Goal: Information Seeking & Learning: Learn about a topic

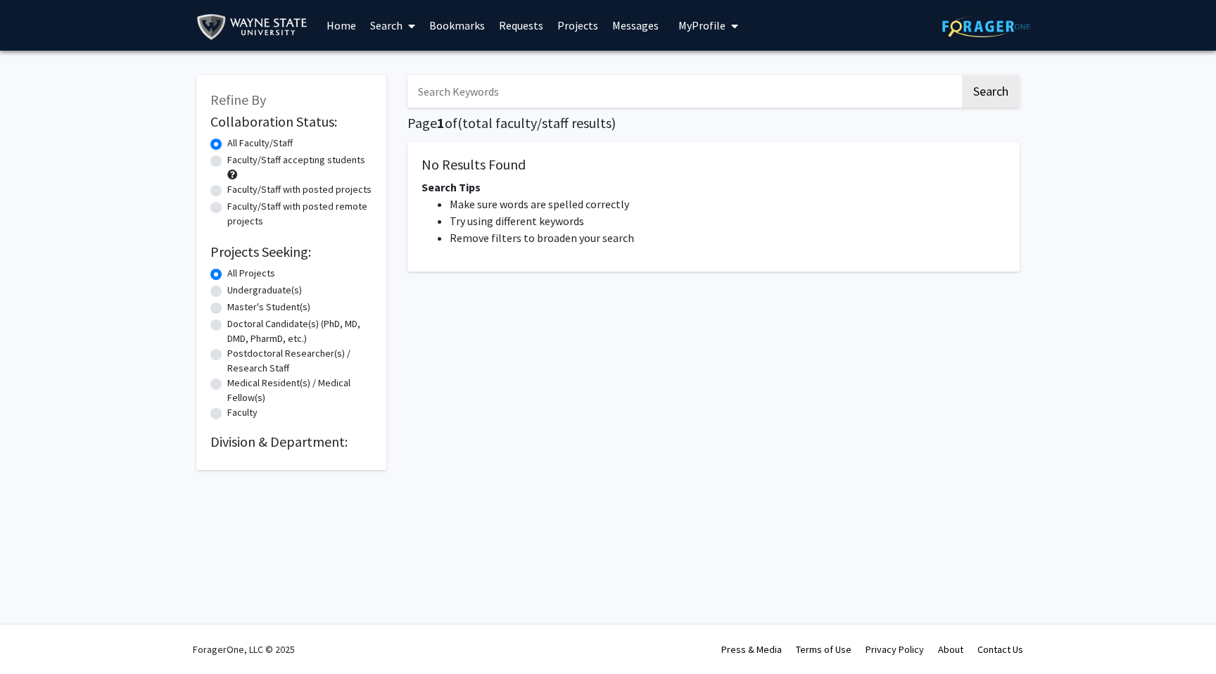
click at [227, 162] on label "Faculty/Staff accepting students" at bounding box center [296, 160] width 138 height 15
click at [227, 162] on input "Faculty/Staff accepting students" at bounding box center [231, 157] width 9 height 9
radio input "true"
click at [227, 192] on label "Faculty/Staff with posted projects" at bounding box center [299, 189] width 144 height 15
click at [227, 191] on input "Faculty/Staff with posted projects" at bounding box center [231, 186] width 9 height 9
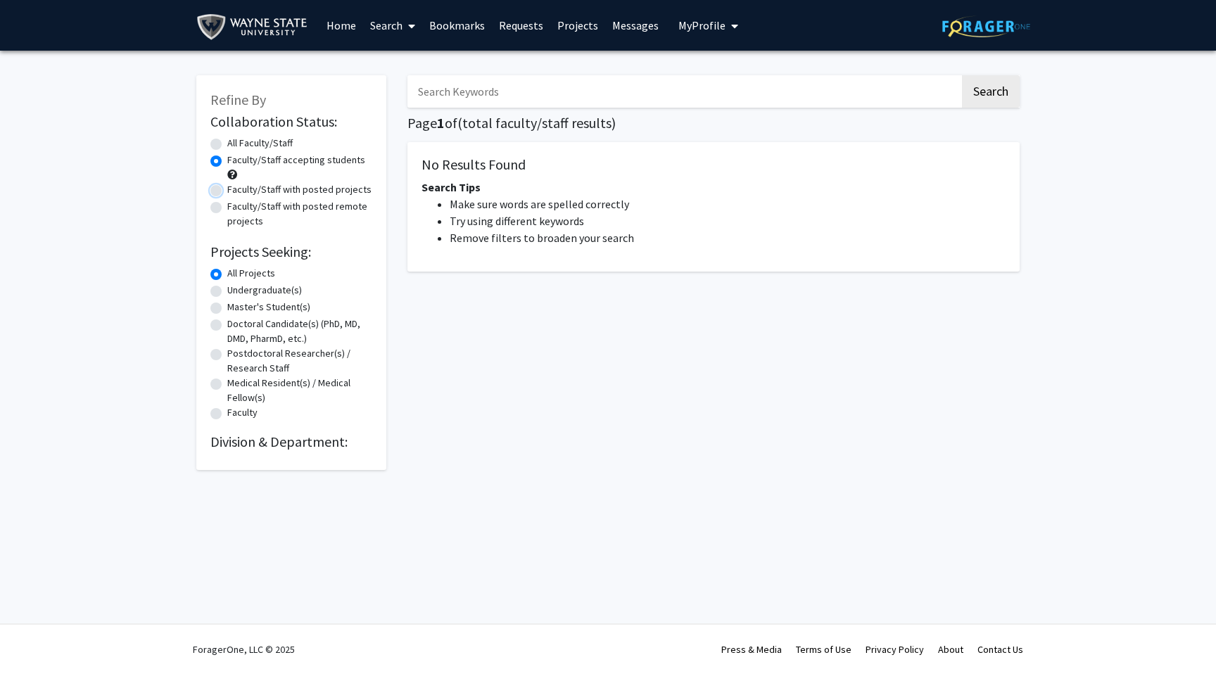
radio input "true"
click at [212, 215] on div "Faculty/Staff with posted remote projects" at bounding box center [291, 214] width 162 height 30
click at [227, 207] on label "Faculty/Staff with posted remote projects" at bounding box center [299, 214] width 145 height 30
click at [227, 207] on input "Faculty/Staff with posted remote projects" at bounding box center [231, 203] width 9 height 9
radio input "true"
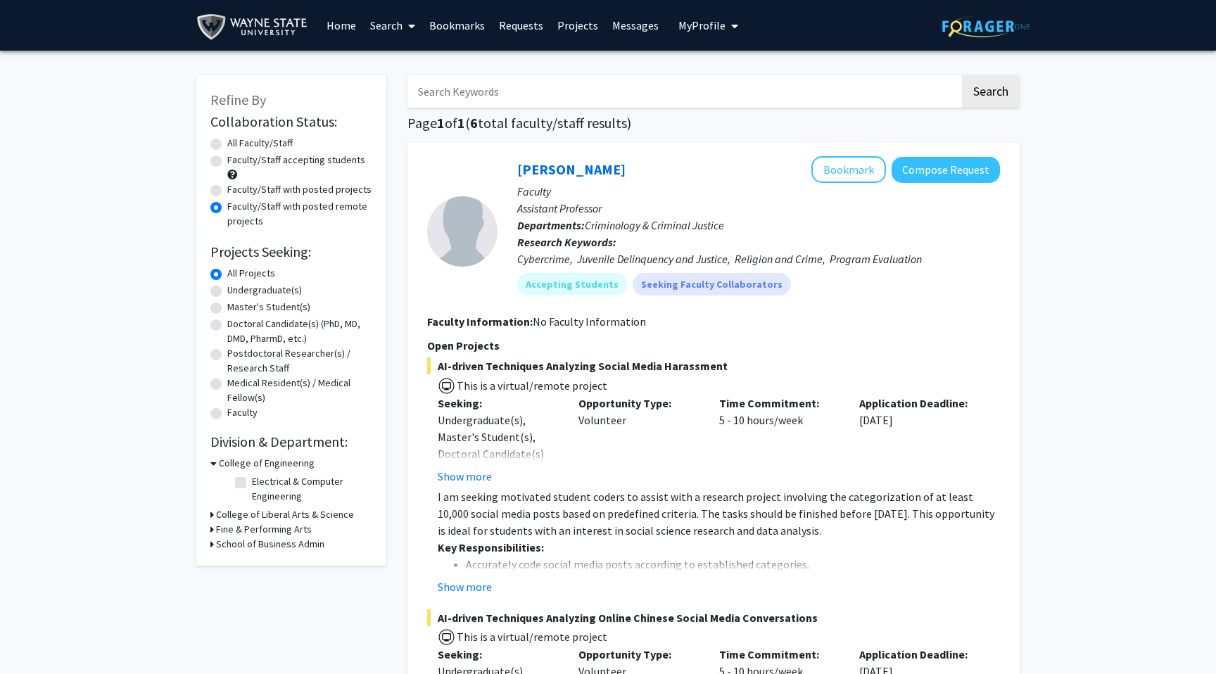
click at [327, 20] on link "Home" at bounding box center [341, 25] width 44 height 49
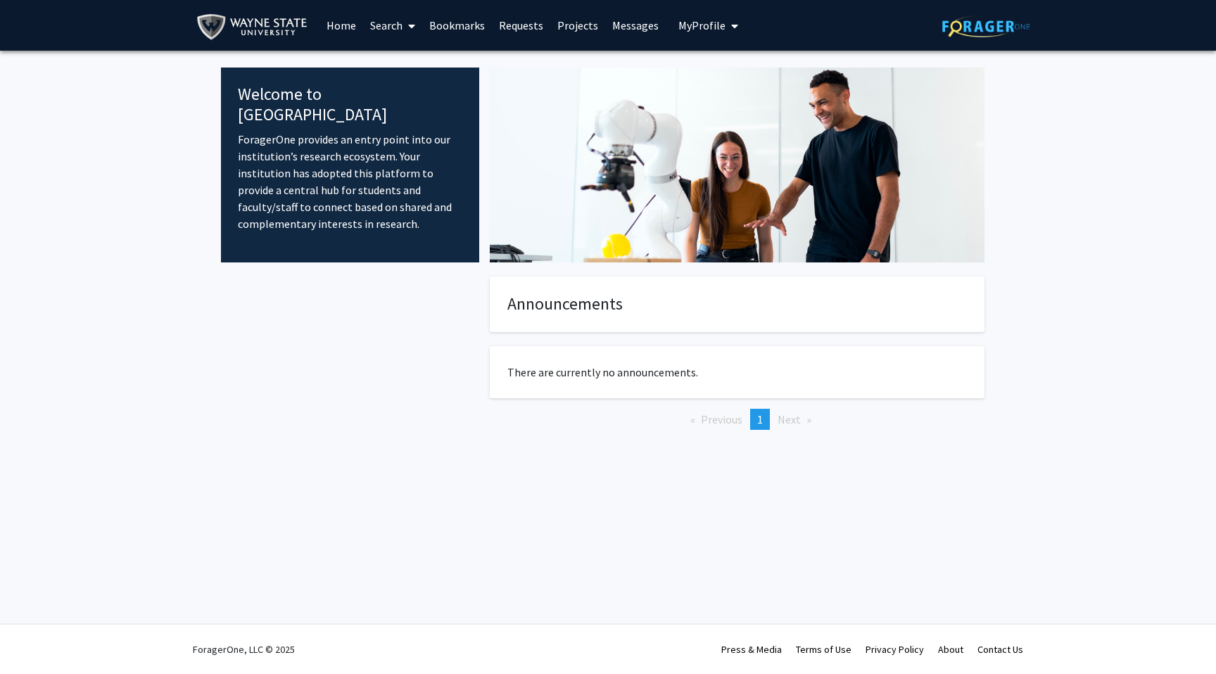
click at [264, 28] on img at bounding box center [254, 27] width 117 height 32
click at [526, 22] on link "Requests" at bounding box center [521, 25] width 58 height 49
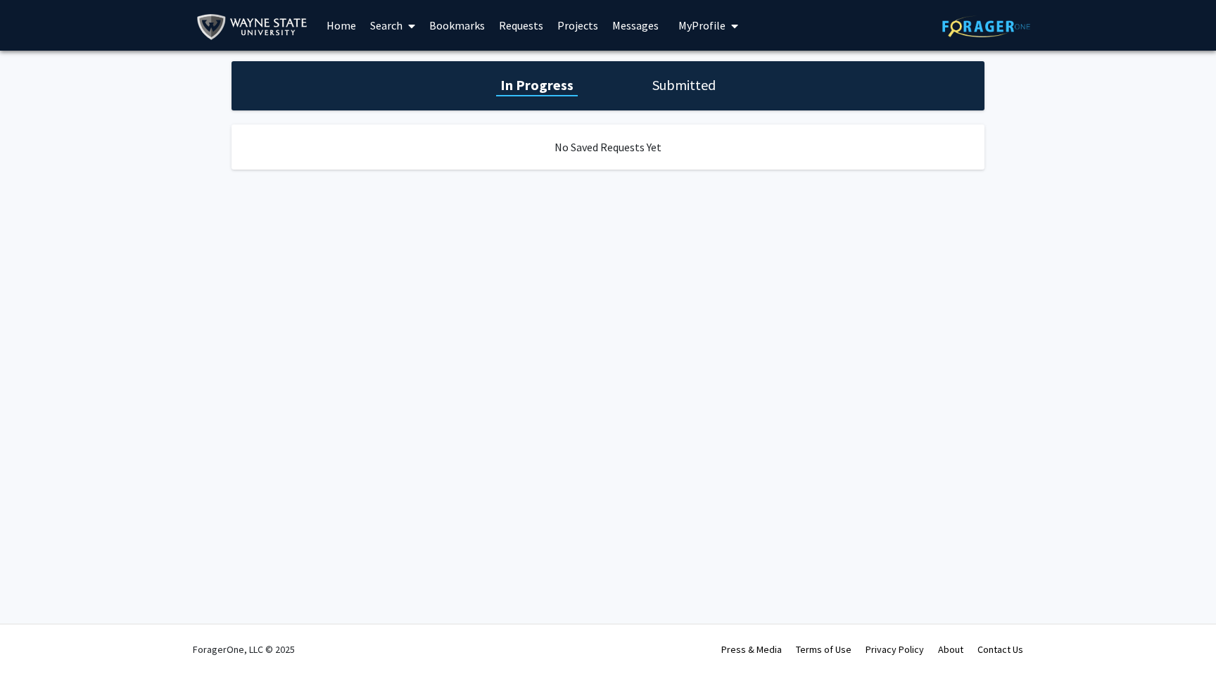
click at [597, 21] on link "Projects" at bounding box center [577, 25] width 55 height 49
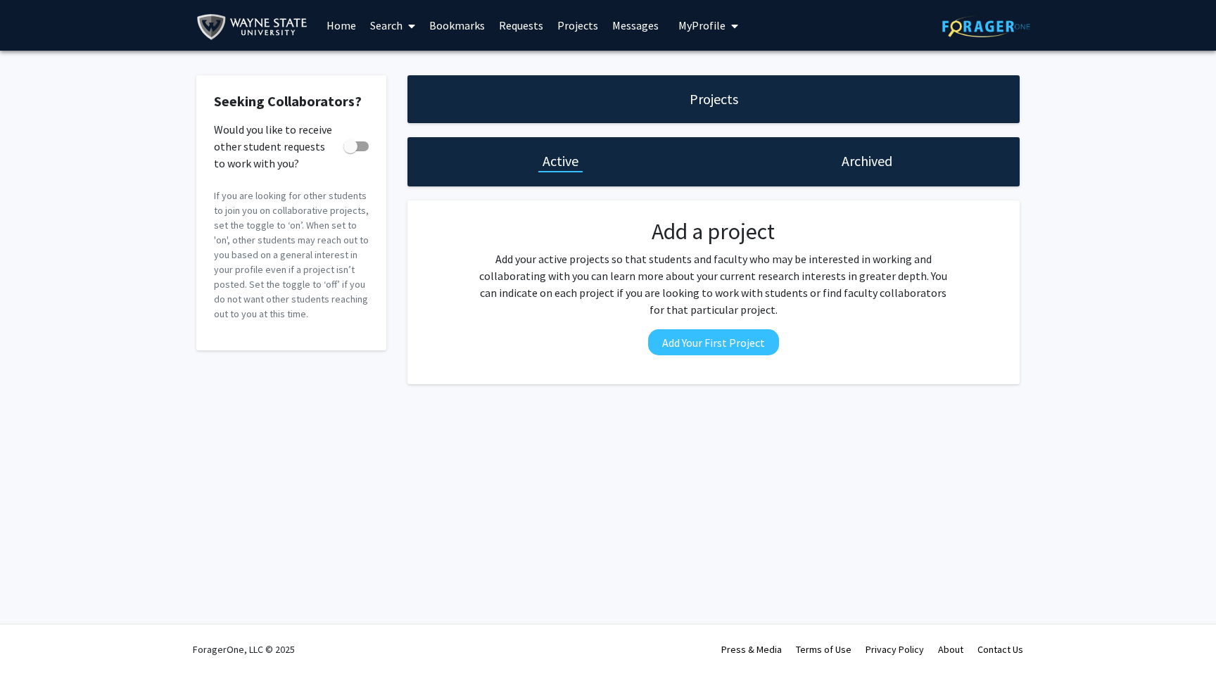
click at [409, 27] on icon at bounding box center [411, 25] width 7 height 11
click at [407, 61] on span "Faculty/Staff" at bounding box center [414, 65] width 103 height 28
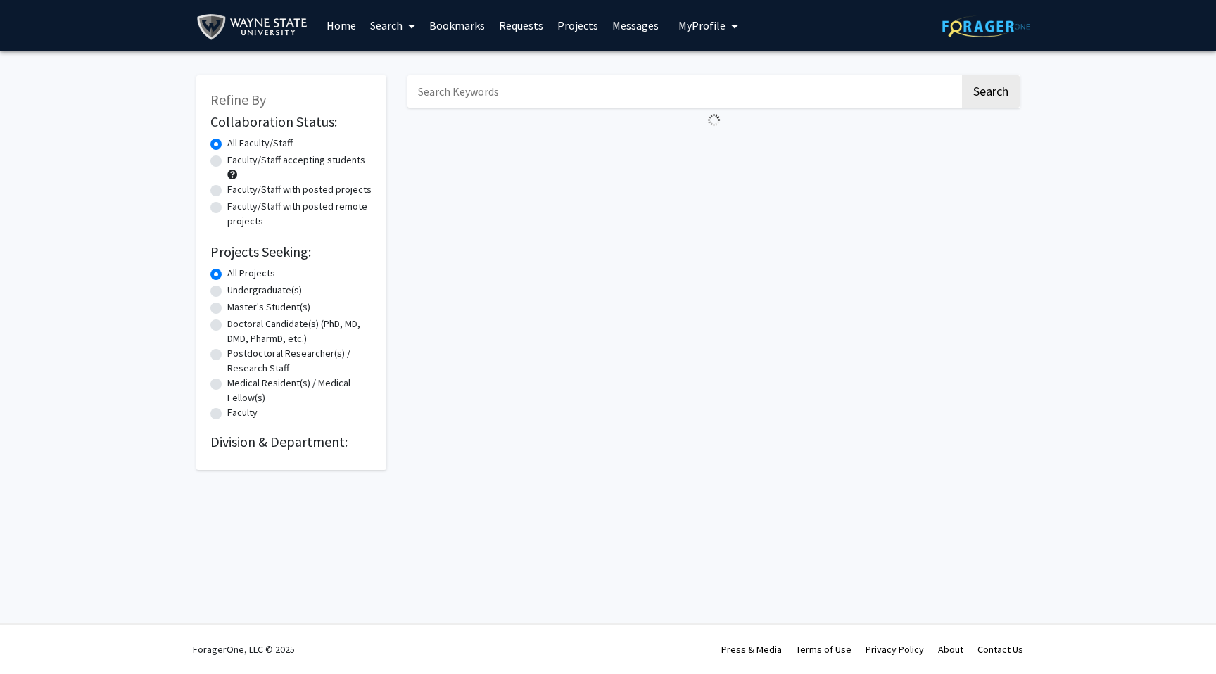
click at [209, 381] on div "Refine By Collaboration Status: Collaboration Status All Faculty/Staff Collabor…" at bounding box center [291, 272] width 190 height 395
click at [227, 381] on label "Medical Resident(s) / Medical Fellow(s)" at bounding box center [299, 391] width 145 height 30
click at [227, 381] on input "Medical Resident(s) / Medical Fellow(s)" at bounding box center [231, 380] width 9 height 9
radio input "true"
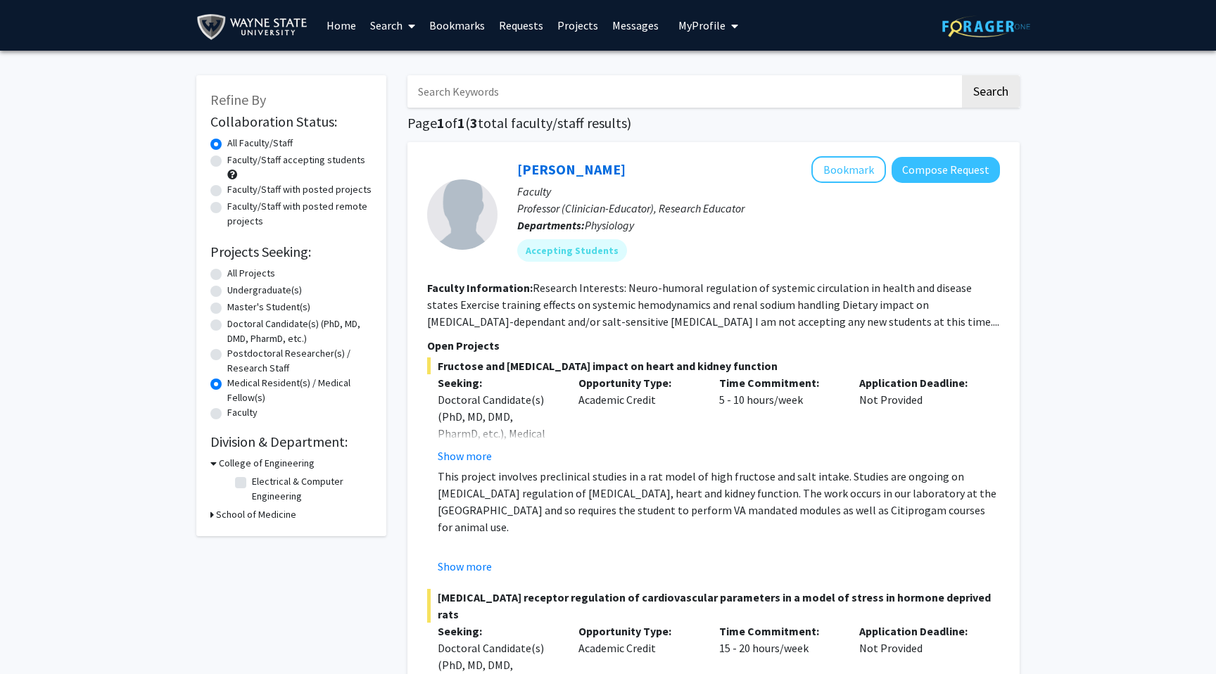
click at [209, 513] on div "Refine By Collaboration Status: Collaboration Status All Faculty/Staff Collabor…" at bounding box center [291, 305] width 190 height 461
click at [227, 278] on label "All Projects" at bounding box center [251, 273] width 48 height 15
click at [227, 275] on input "All Projects" at bounding box center [231, 270] width 9 height 9
radio input "true"
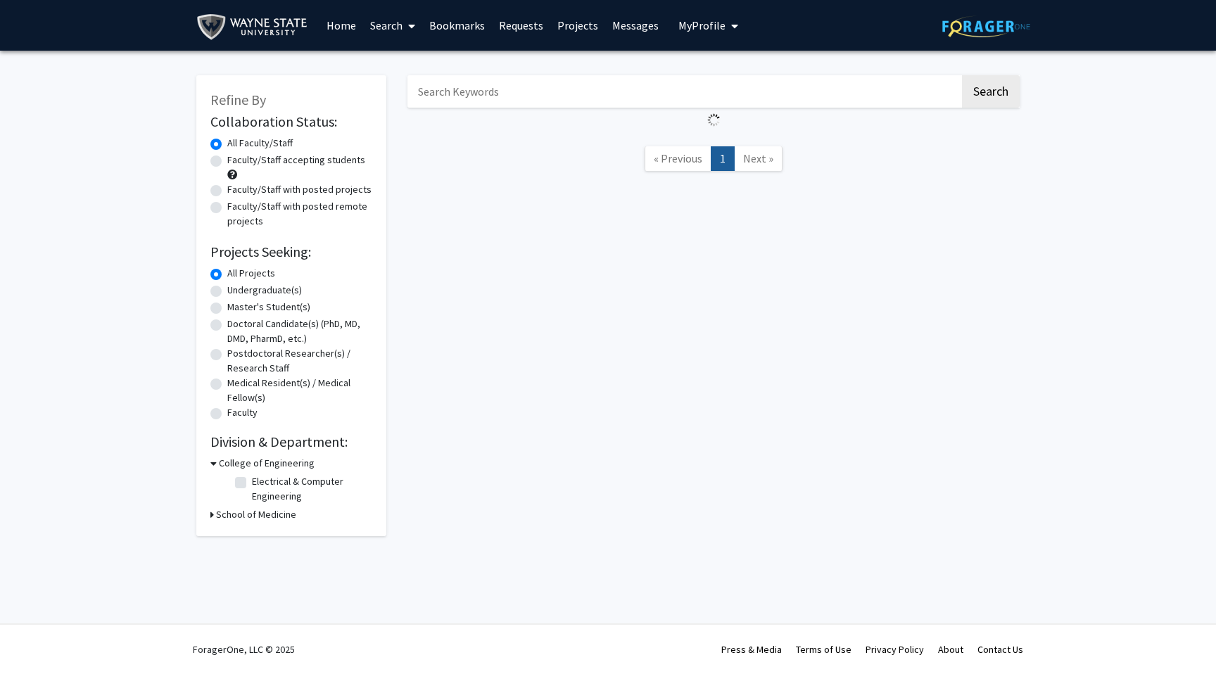
click at [216, 516] on h3 "School of Medicine" at bounding box center [256, 514] width 80 height 15
click at [252, 534] on label "(Select All)" at bounding box center [274, 532] width 45 height 15
click at [252, 534] on input "(Select All)" at bounding box center [256, 529] width 9 height 9
checkbox input "true"
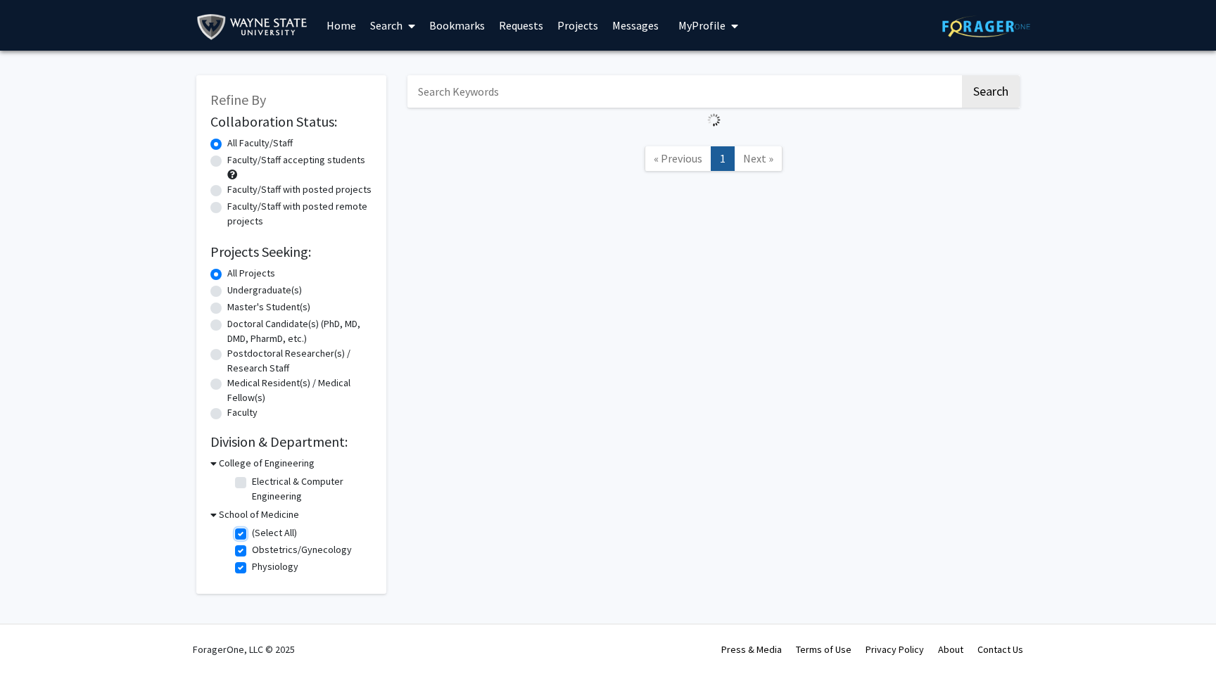
checkbox input "true"
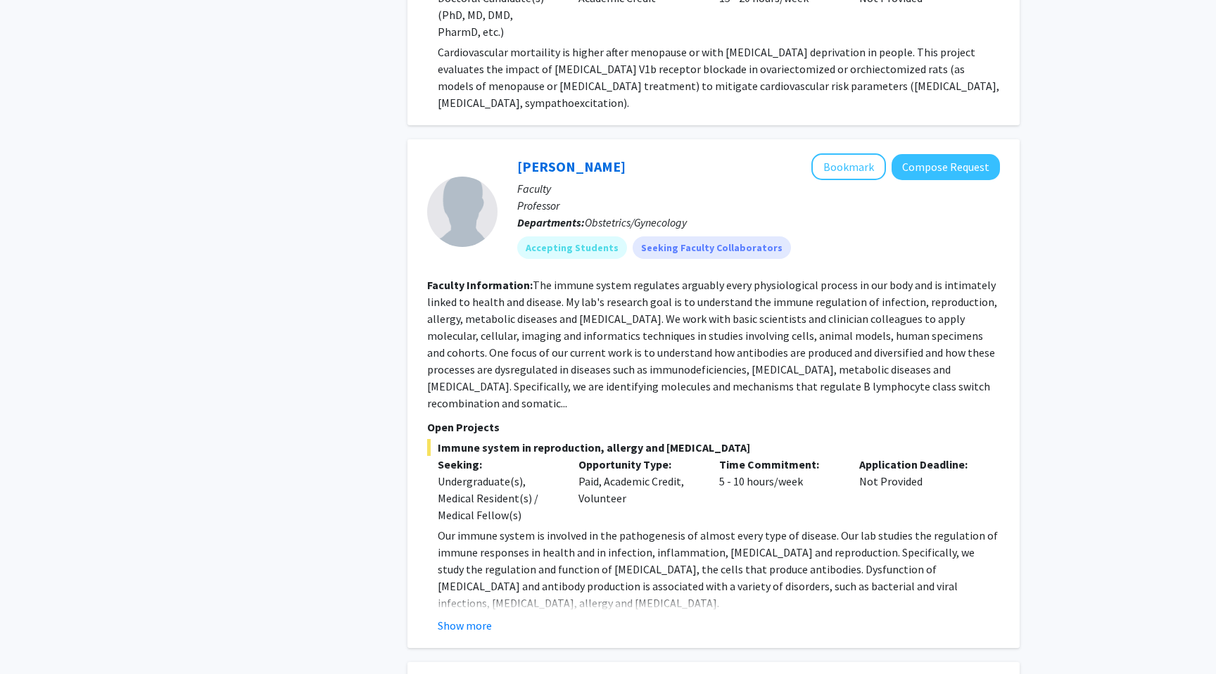
scroll to position [390, 0]
